Goal: Navigation & Orientation: Find specific page/section

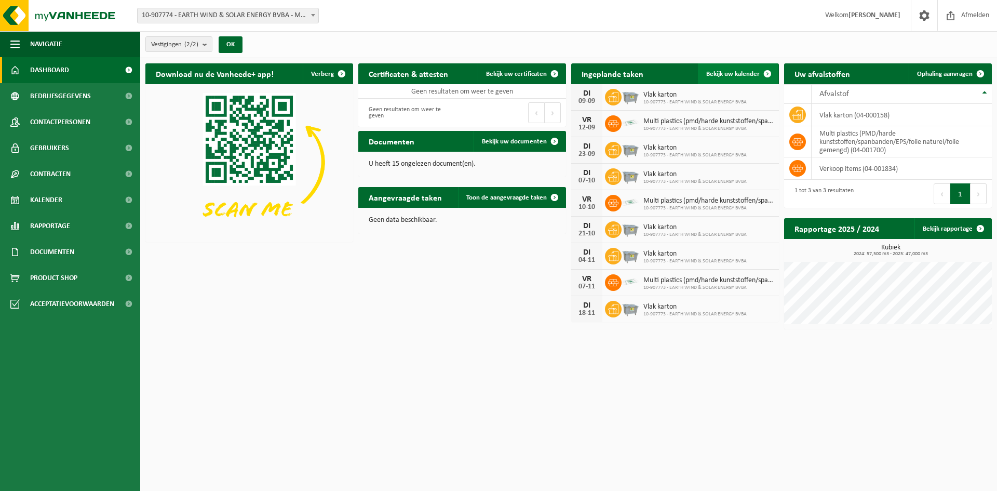
click at [758, 74] on span at bounding box center [767, 73] width 21 height 21
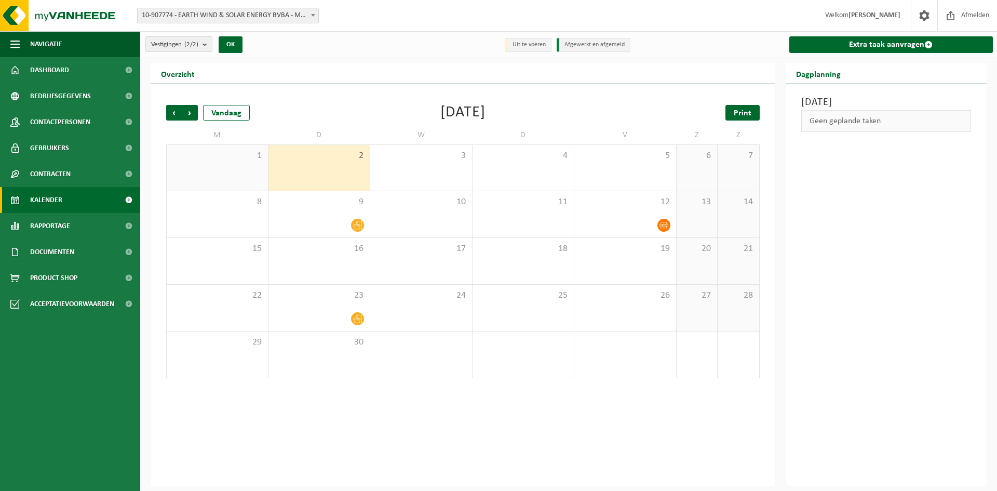
drag, startPoint x: 756, startPoint y: 112, endPoint x: 751, endPoint y: 107, distance: 7.0
click at [756, 112] on link "Print" at bounding box center [743, 113] width 34 height 16
click at [360, 224] on icon at bounding box center [357, 225] width 9 height 9
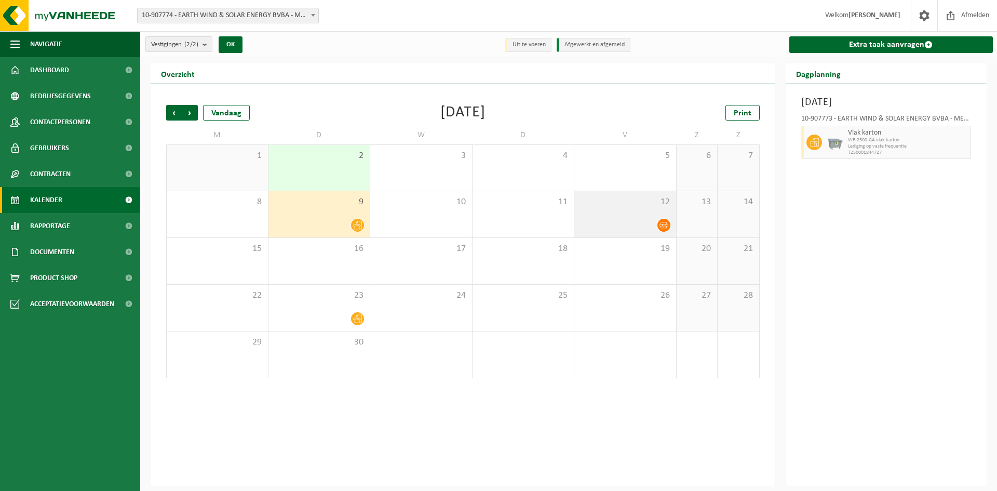
click at [666, 226] on icon at bounding box center [664, 225] width 9 height 6
